Goal: Find specific page/section: Find specific page/section

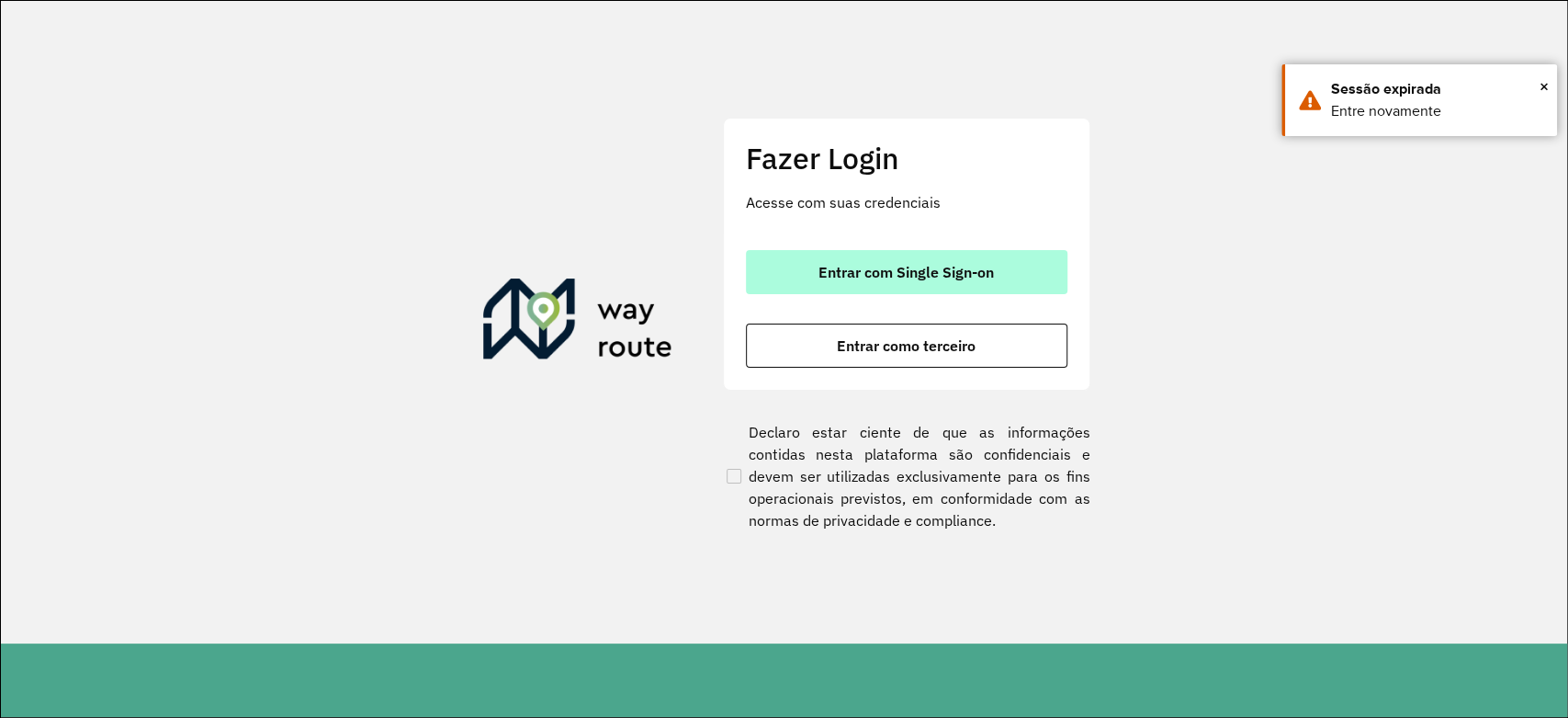
click at [946, 257] on button "Entrar com Single Sign-on" at bounding box center [907, 271] width 322 height 44
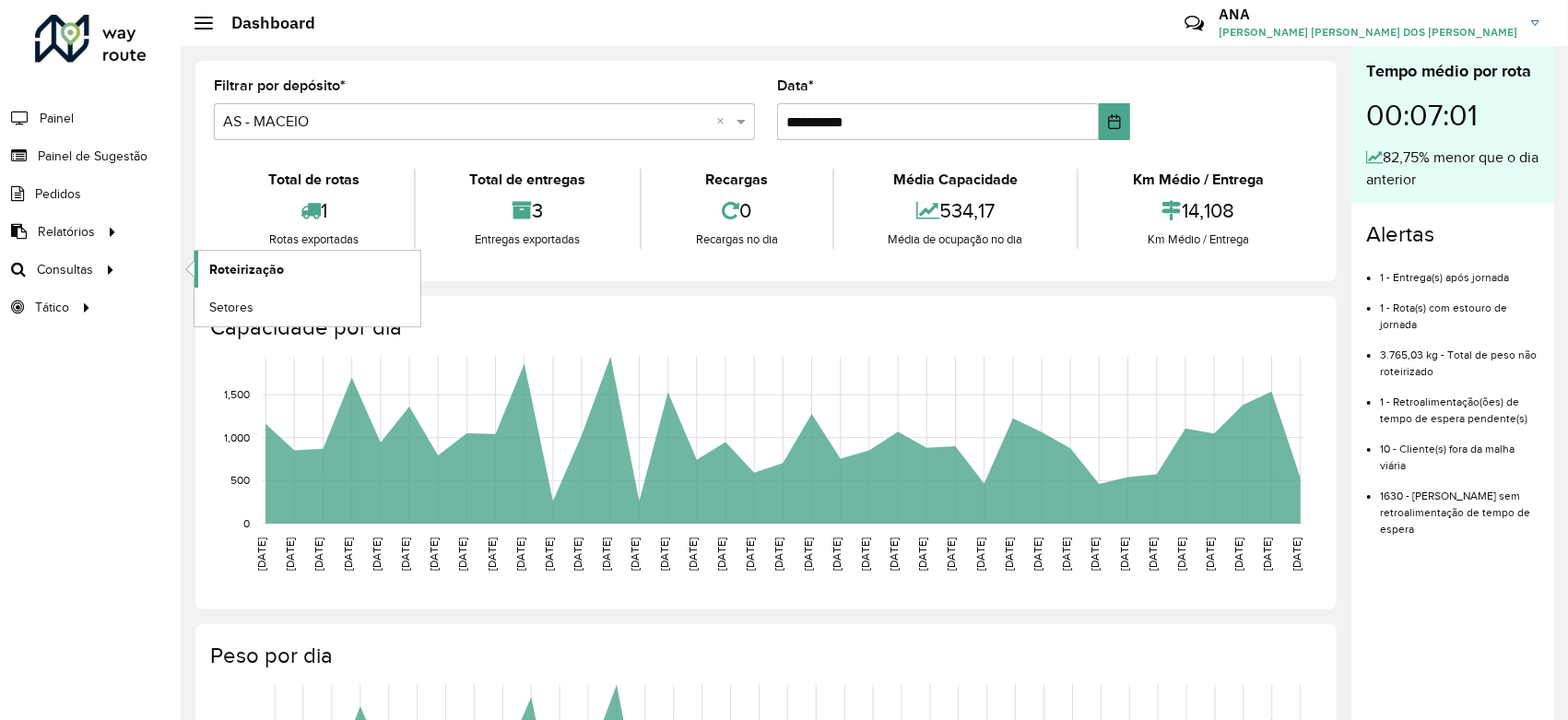
click at [218, 264] on span "Roteirização" at bounding box center [246, 269] width 74 height 19
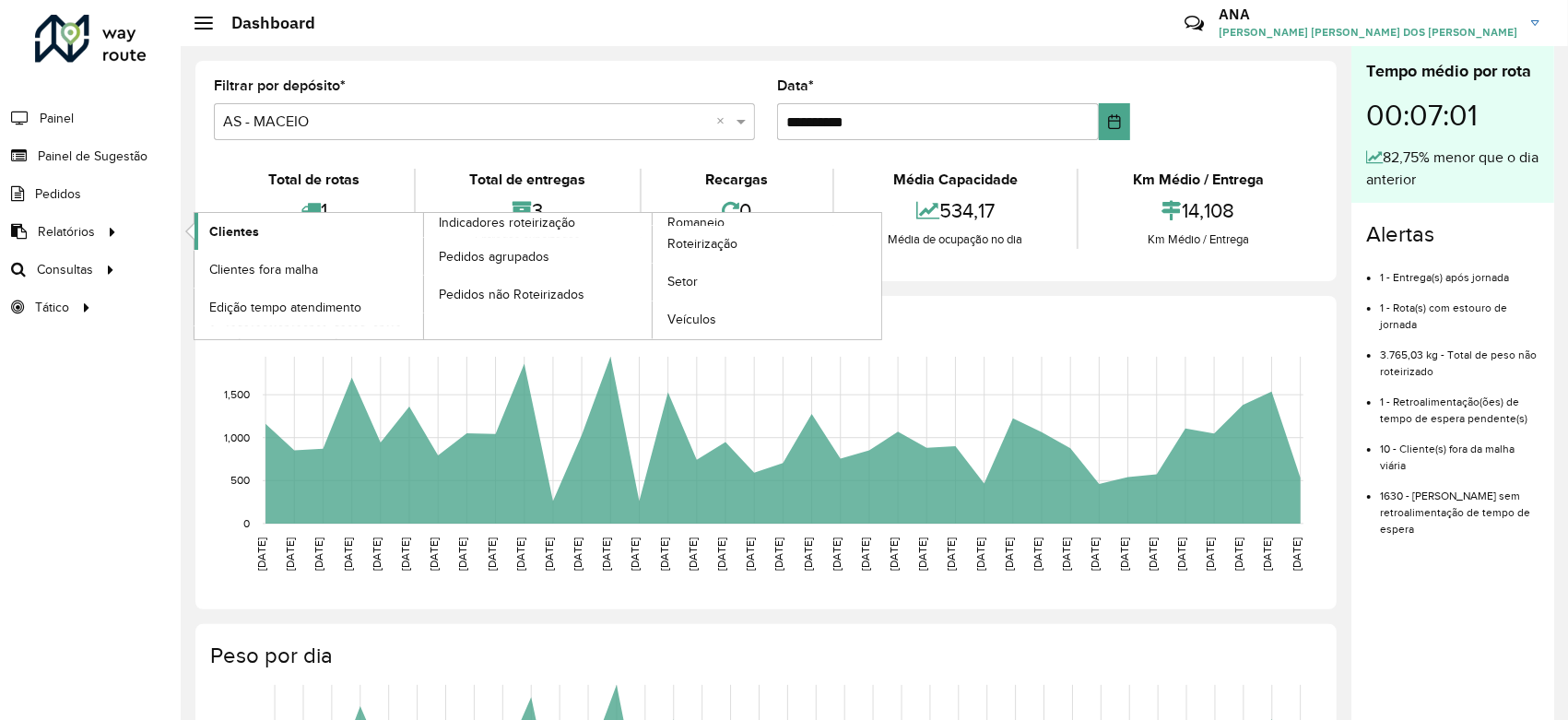
click at [219, 226] on span "Clientes" at bounding box center [234, 232] width 50 height 19
